Goal: Task Accomplishment & Management: Complete application form

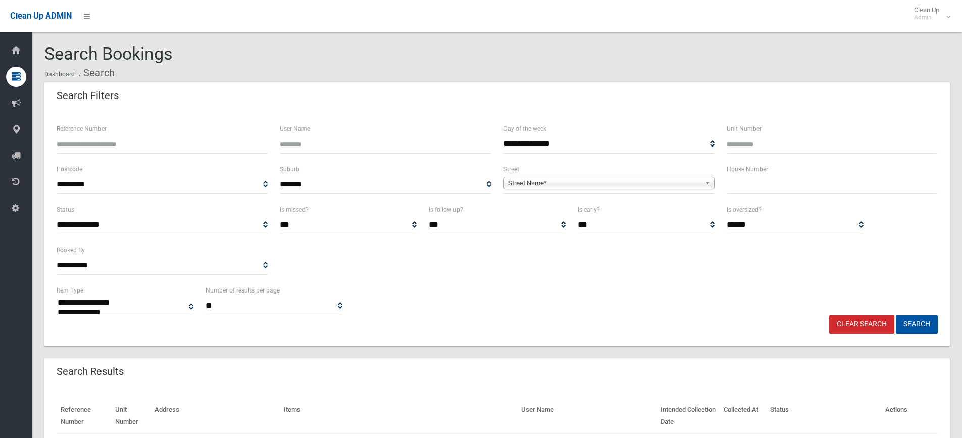
select select
click at [162, 142] on input "Reference Number" at bounding box center [162, 144] width 211 height 19
click at [98, 146] on input "Reference Number" at bounding box center [162, 144] width 211 height 19
click at [739, 183] on input "text" at bounding box center [832, 184] width 211 height 19
type input "*"
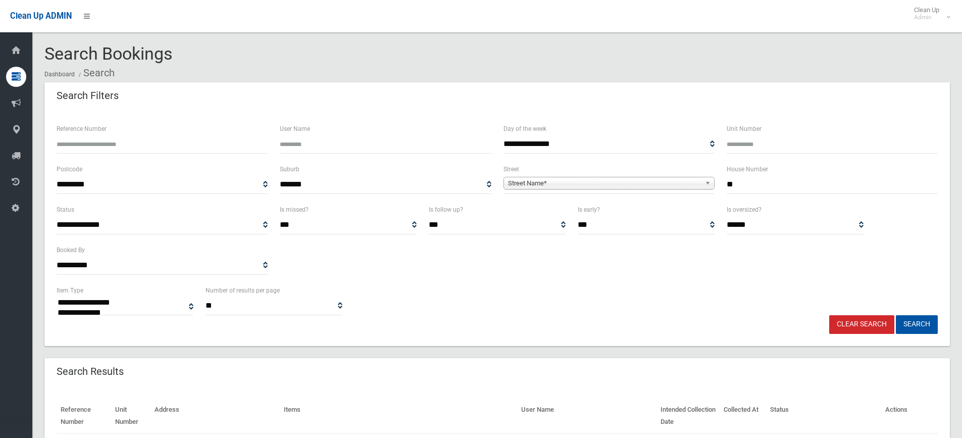
click at [596, 188] on span "Street Name*" at bounding box center [604, 183] width 193 height 12
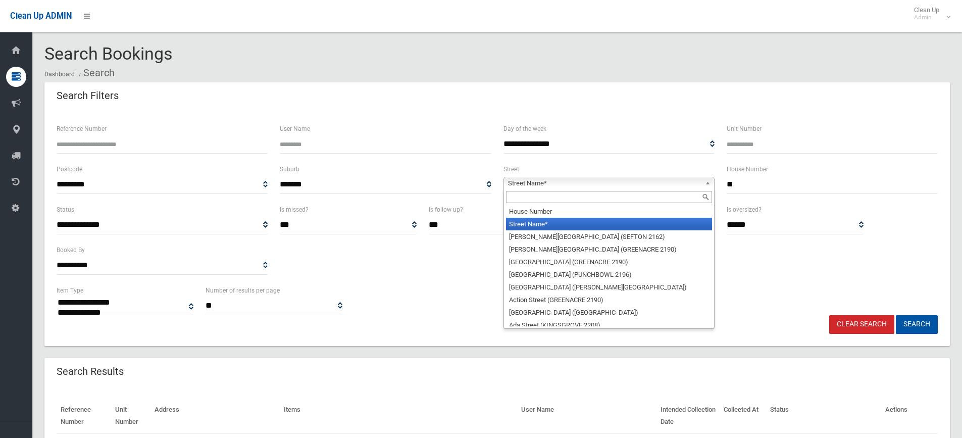
click at [583, 199] on input "text" at bounding box center [609, 197] width 206 height 12
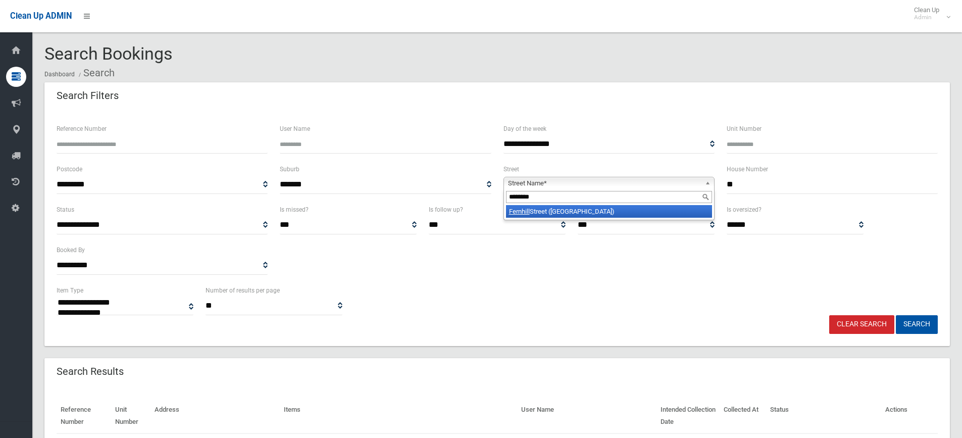
type input "********"
click at [617, 213] on li "Fernhill Street (HURLSTONE PARK 2193)" at bounding box center [609, 211] width 206 height 13
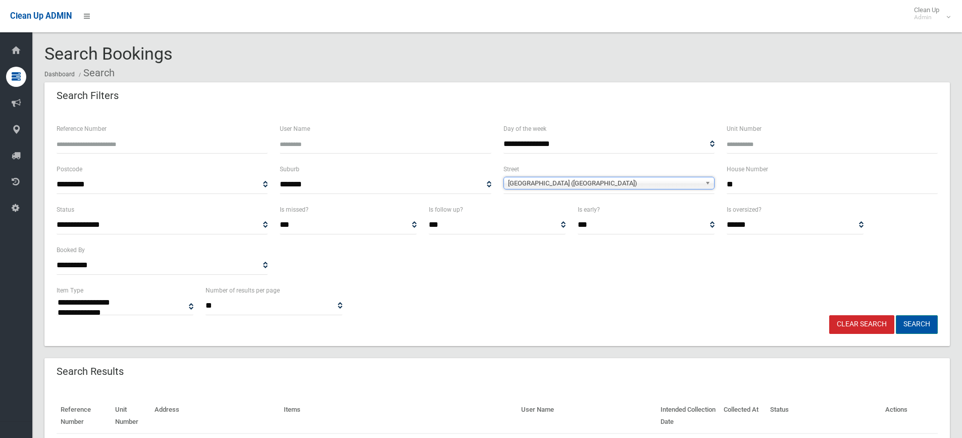
click at [912, 326] on button "Search" at bounding box center [917, 324] width 42 height 19
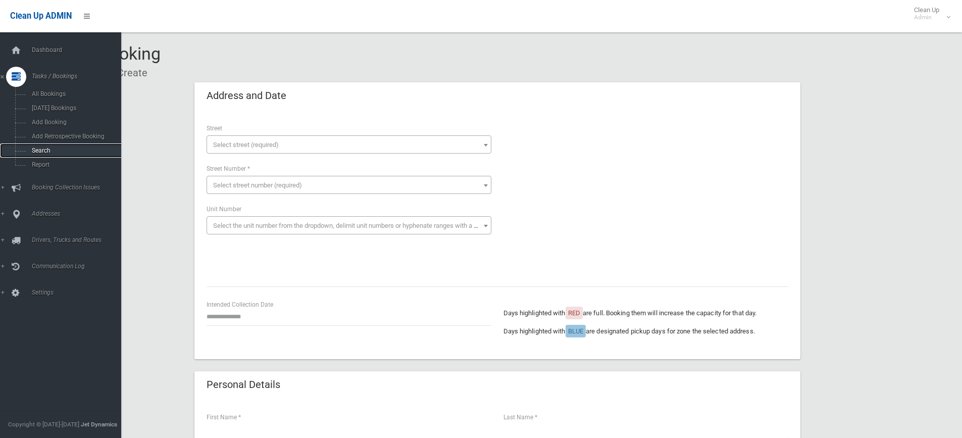
click at [40, 154] on span "Search" at bounding box center [74, 150] width 91 height 7
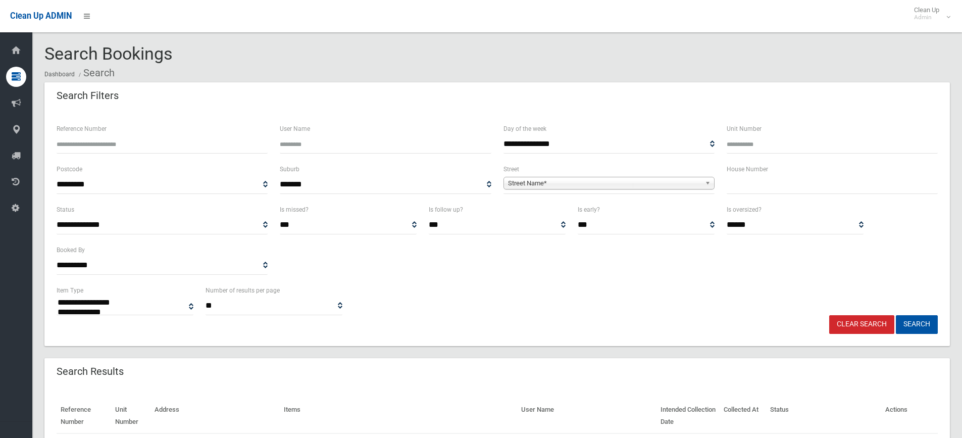
select select
drag, startPoint x: 739, startPoint y: 175, endPoint x: 739, endPoint y: 182, distance: 7.1
click at [740, 178] on div "House Number" at bounding box center [832, 178] width 211 height 31
click at [738, 188] on input "text" at bounding box center [832, 184] width 211 height 19
type input "*"
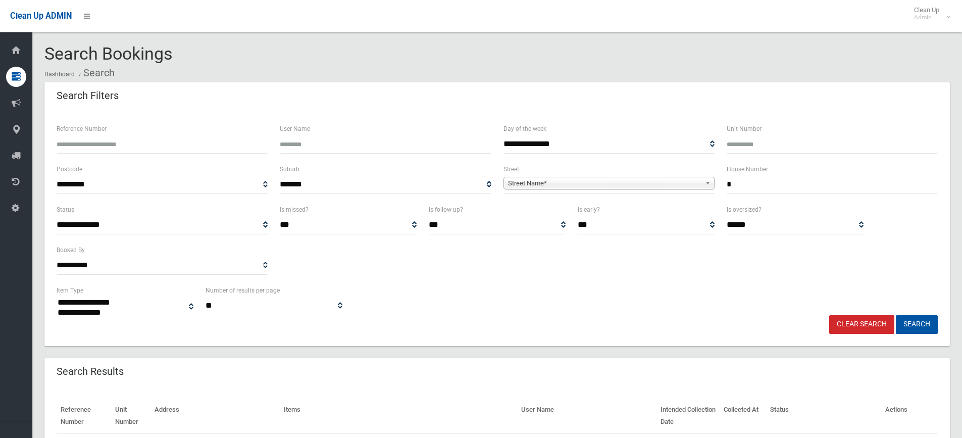
click at [651, 184] on span "Street Name*" at bounding box center [604, 183] width 193 height 12
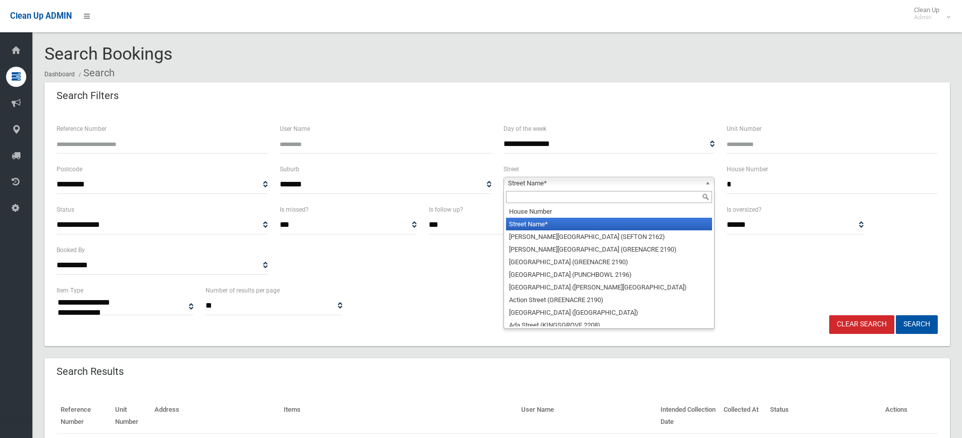
click at [554, 199] on input "text" at bounding box center [609, 197] width 206 height 12
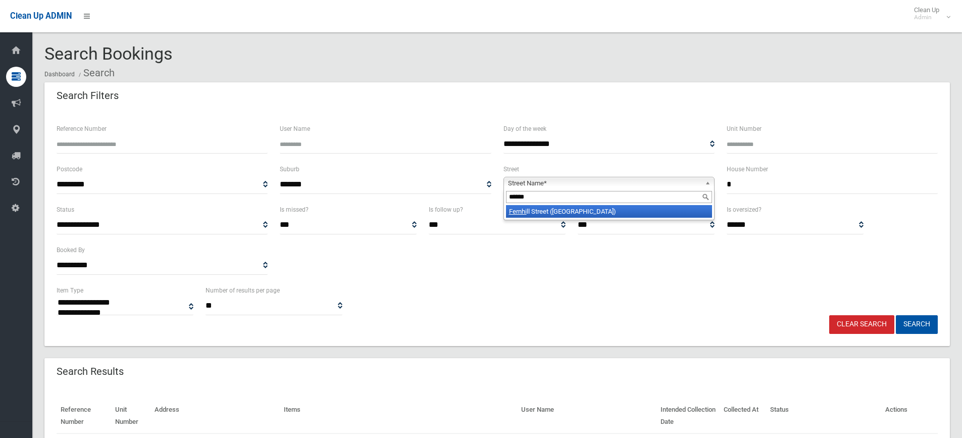
type input "******"
click at [595, 214] on li "Fernhi ll Street (HURLSTONE PARK 2193)" at bounding box center [609, 211] width 206 height 13
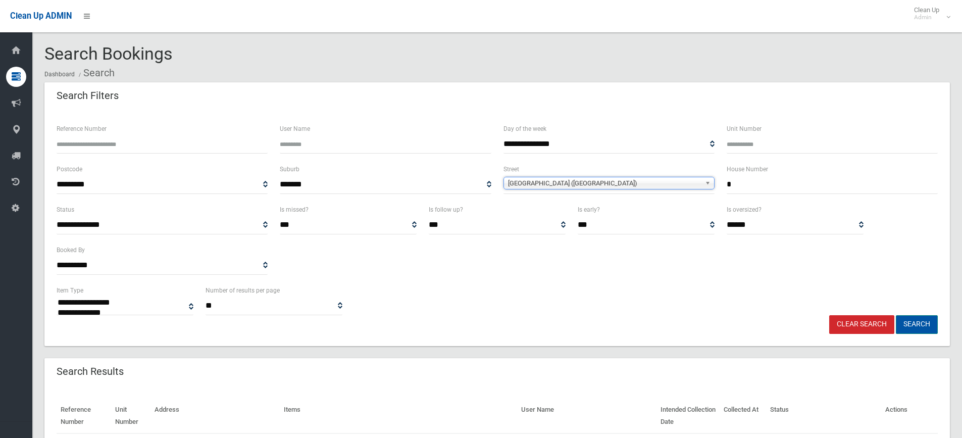
click at [919, 322] on button "Search" at bounding box center [917, 324] width 42 height 19
select select
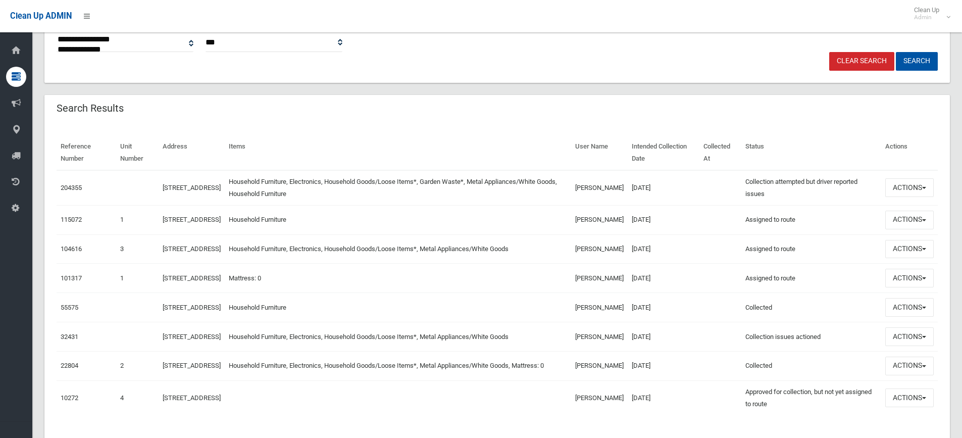
scroll to position [303, 0]
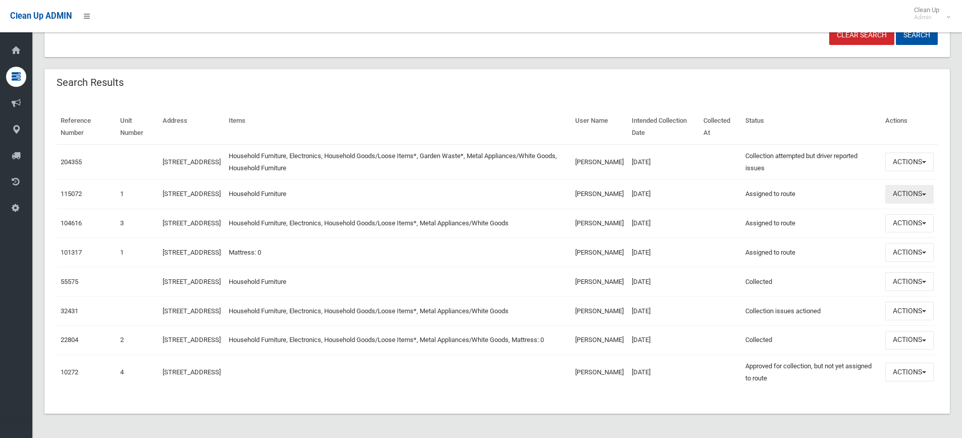
click at [912, 185] on button "Actions" at bounding box center [910, 194] width 49 height 19
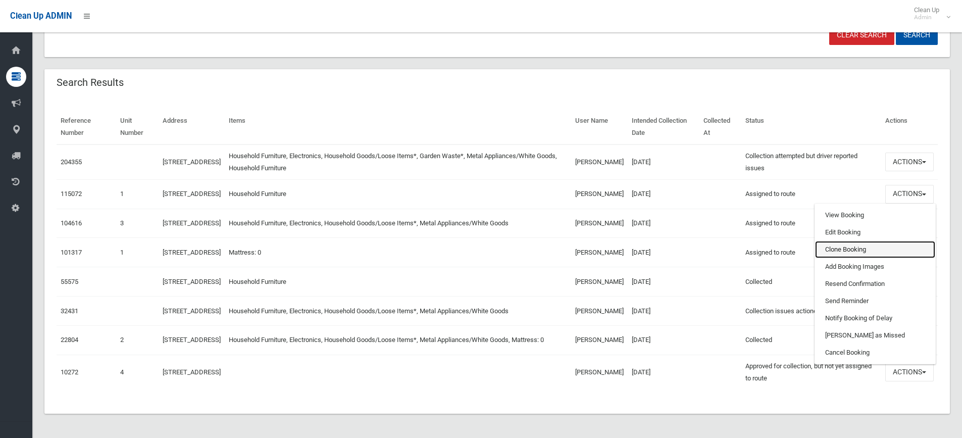
click at [861, 241] on link "Clone Booking" at bounding box center [875, 249] width 120 height 17
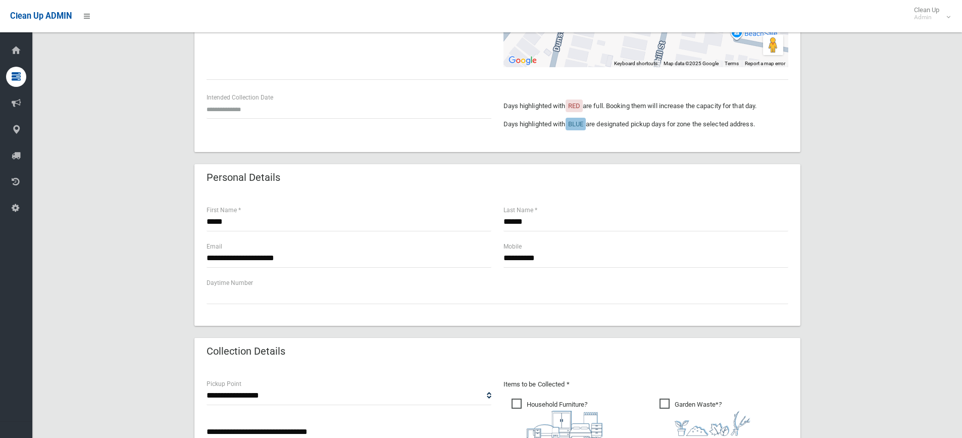
scroll to position [152, 0]
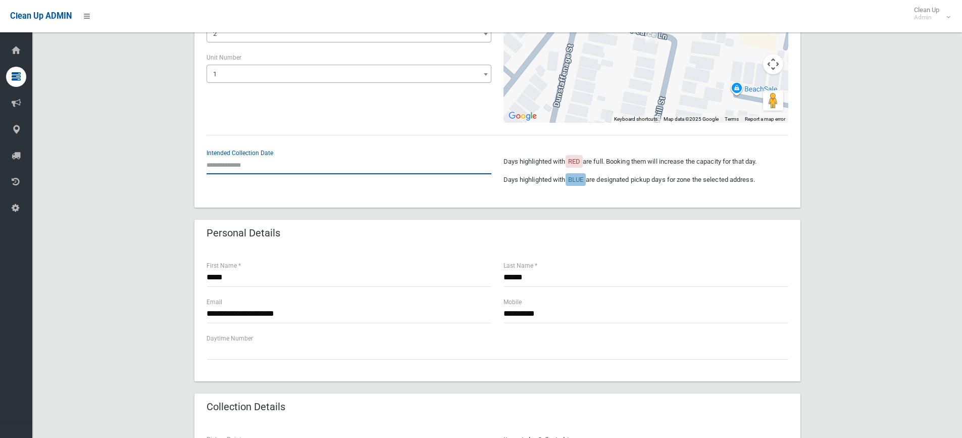
click at [233, 170] on input "text" at bounding box center [349, 165] width 285 height 19
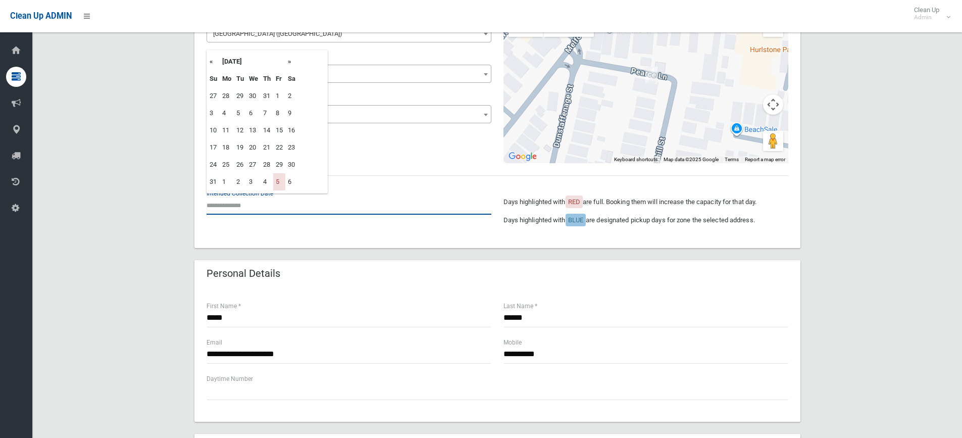
scroll to position [51, 0]
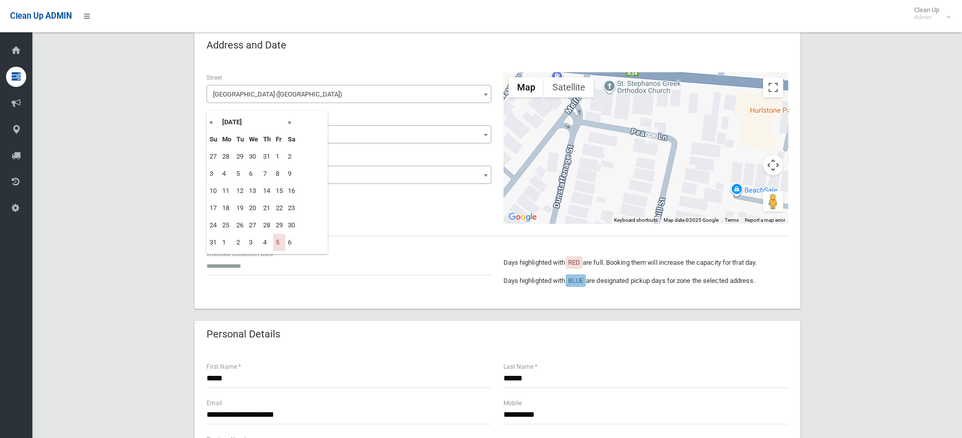
click at [290, 123] on th "»" at bounding box center [291, 122] width 13 height 17
click at [211, 122] on th "«" at bounding box center [213, 122] width 13 height 17
click at [290, 123] on th "»" at bounding box center [291, 122] width 13 height 17
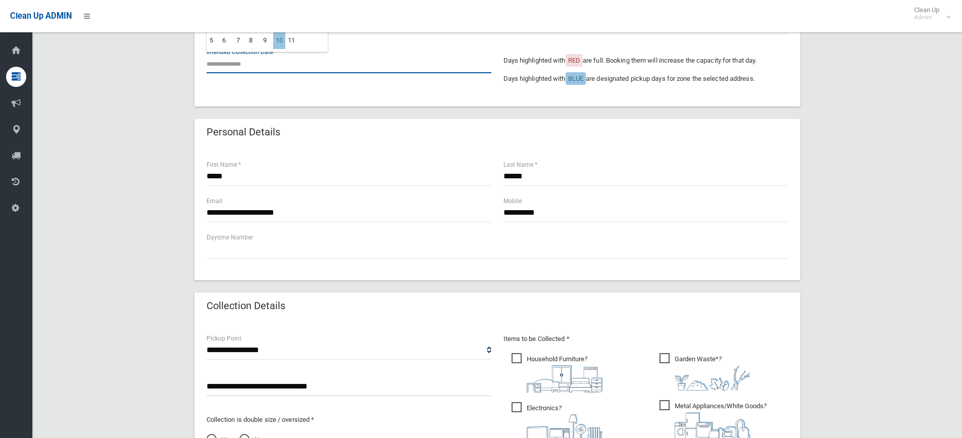
scroll to position [404, 0]
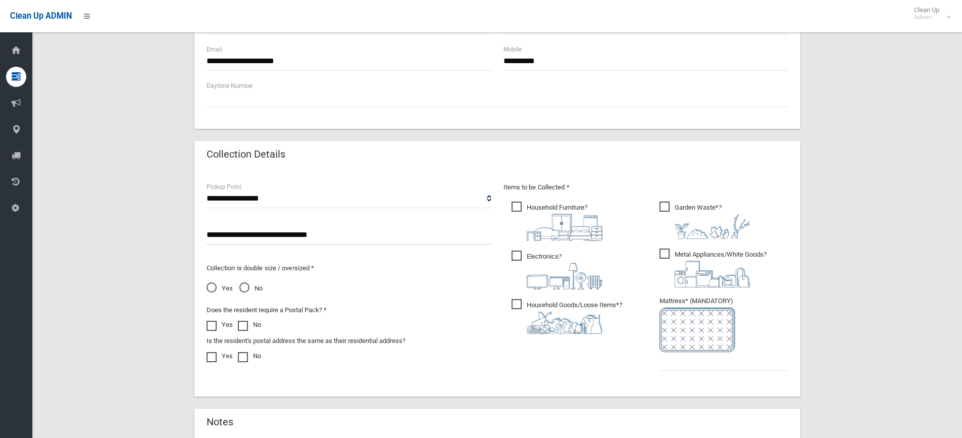
click at [264, 235] on input "**********" at bounding box center [349, 235] width 285 height 19
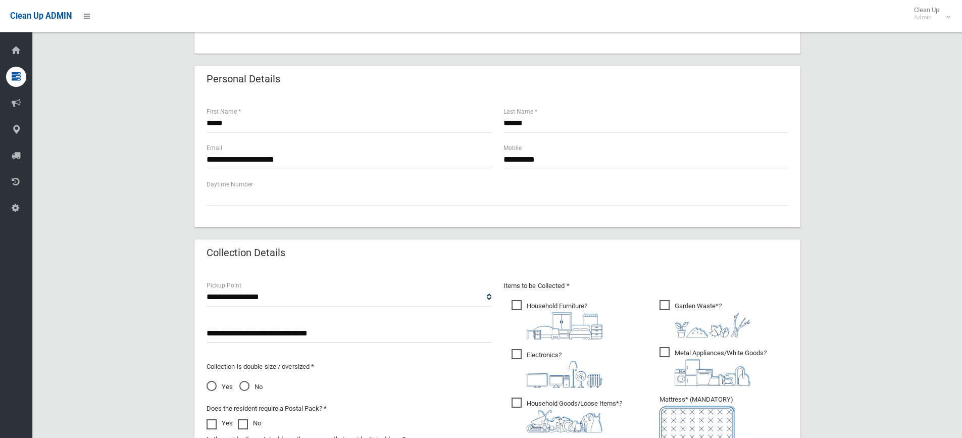
scroll to position [253, 0]
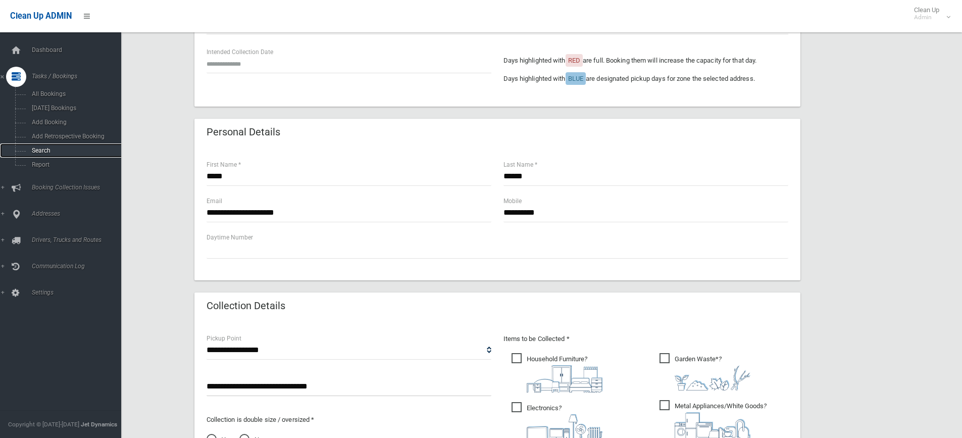
click at [50, 153] on span "Search" at bounding box center [74, 150] width 91 height 7
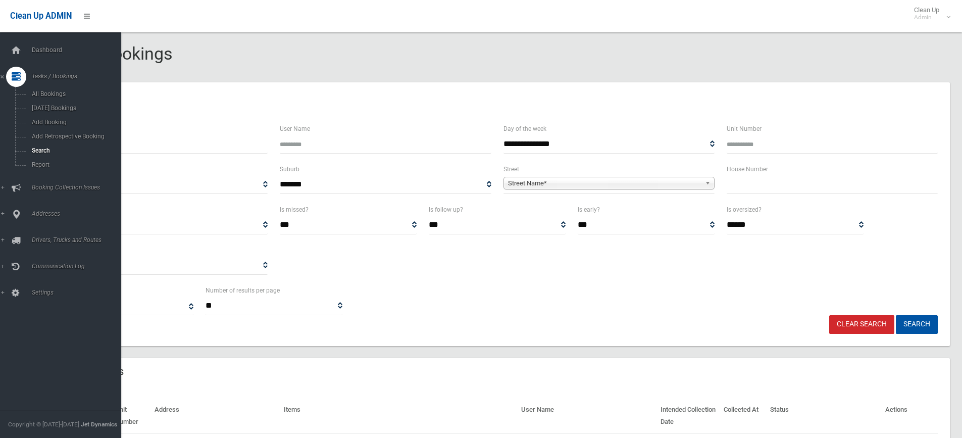
select select
